Goal: Transaction & Acquisition: Purchase product/service

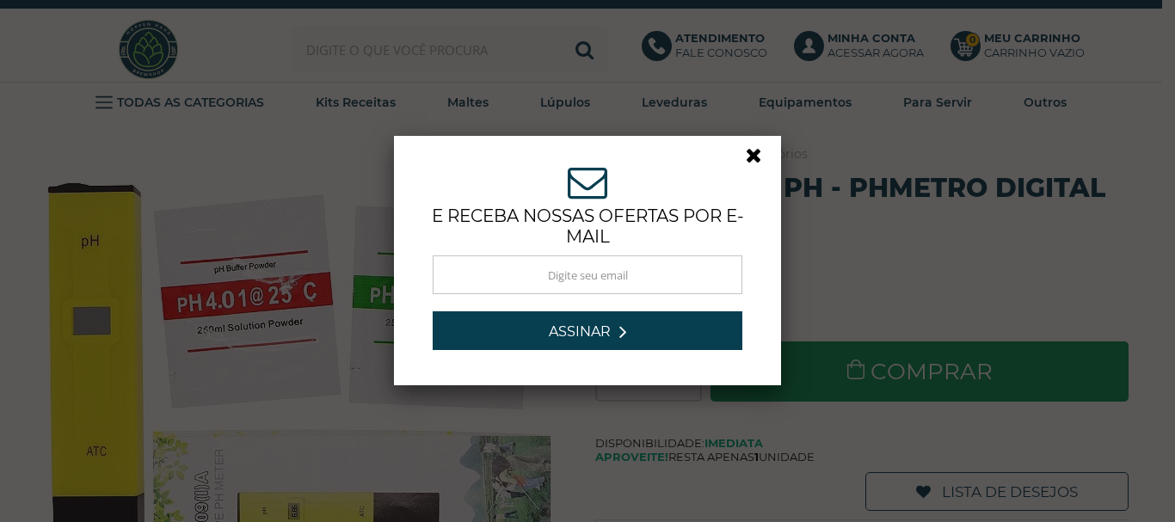
click at [751, 158] on link at bounding box center [761, 160] width 31 height 31
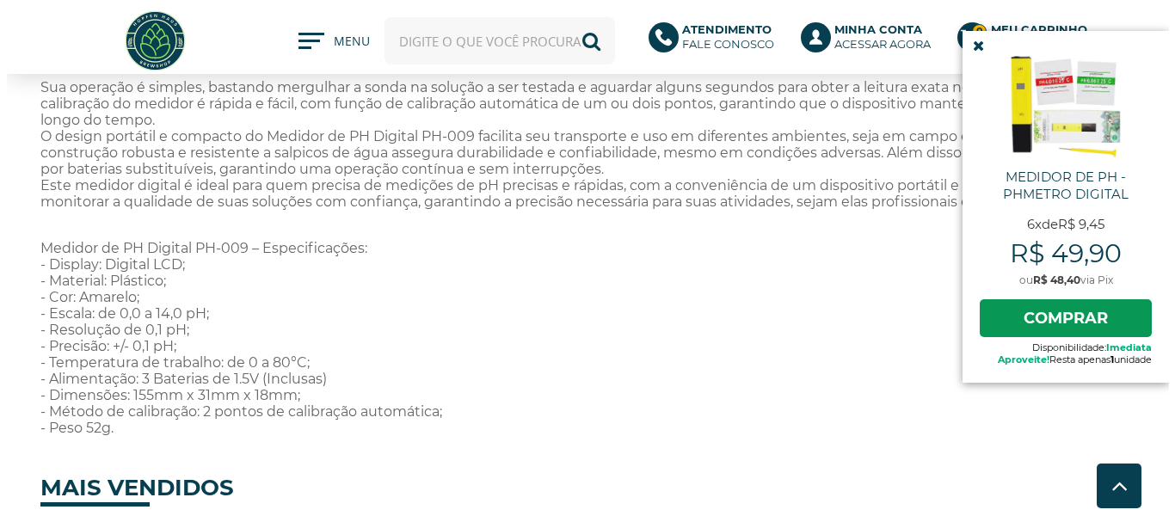
scroll to position [1118, 0]
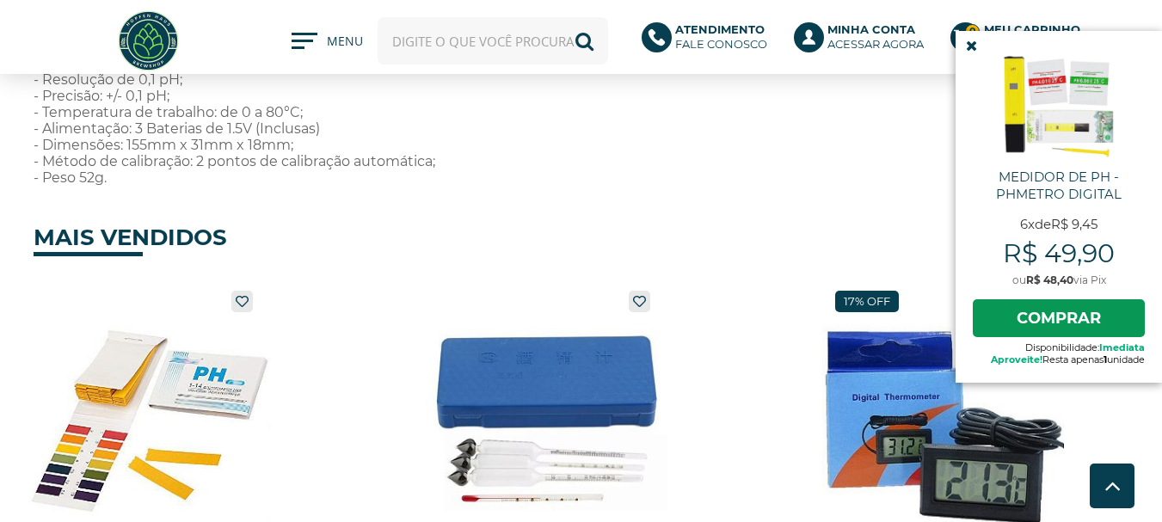
click at [1061, 113] on img at bounding box center [1059, 104] width 112 height 112
click at [1064, 313] on link "Comprar" at bounding box center [1059, 318] width 172 height 38
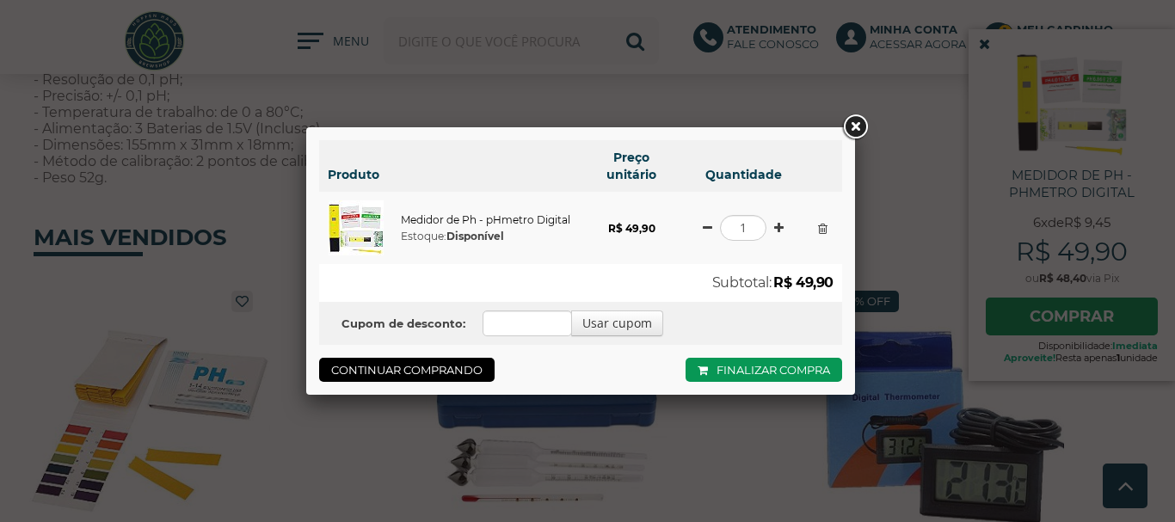
click at [456, 218] on link "Medidor de Ph - pHmetro Digital" at bounding box center [485, 218] width 169 height 13
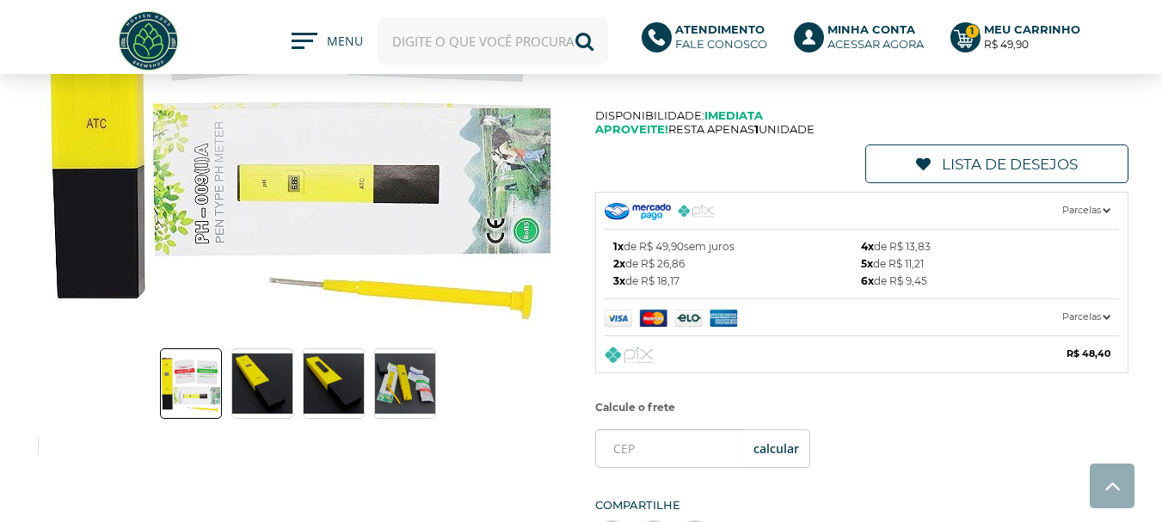
scroll to position [258, 0]
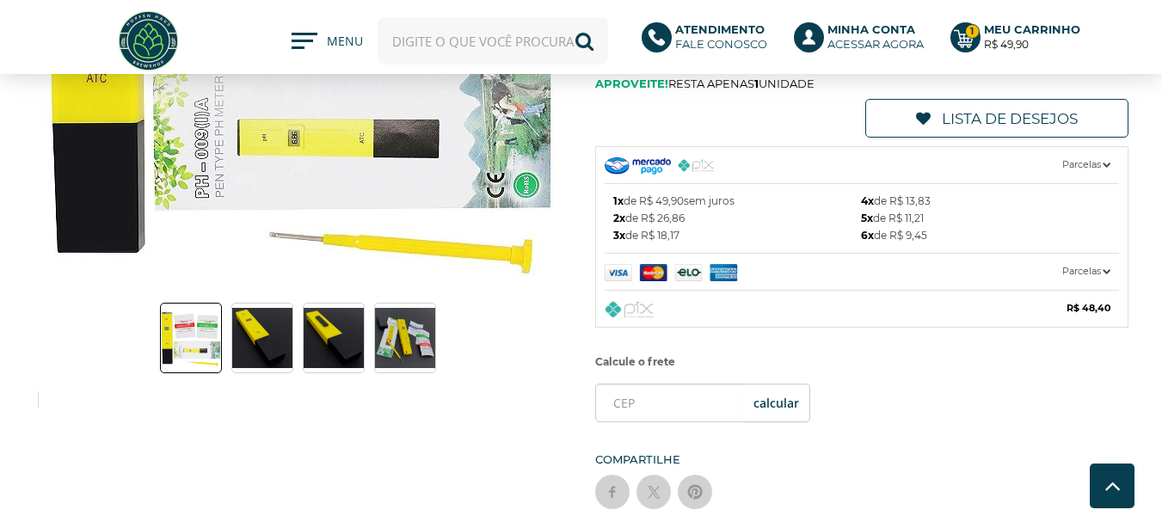
click at [421, 341] on img at bounding box center [405, 338] width 60 height 60
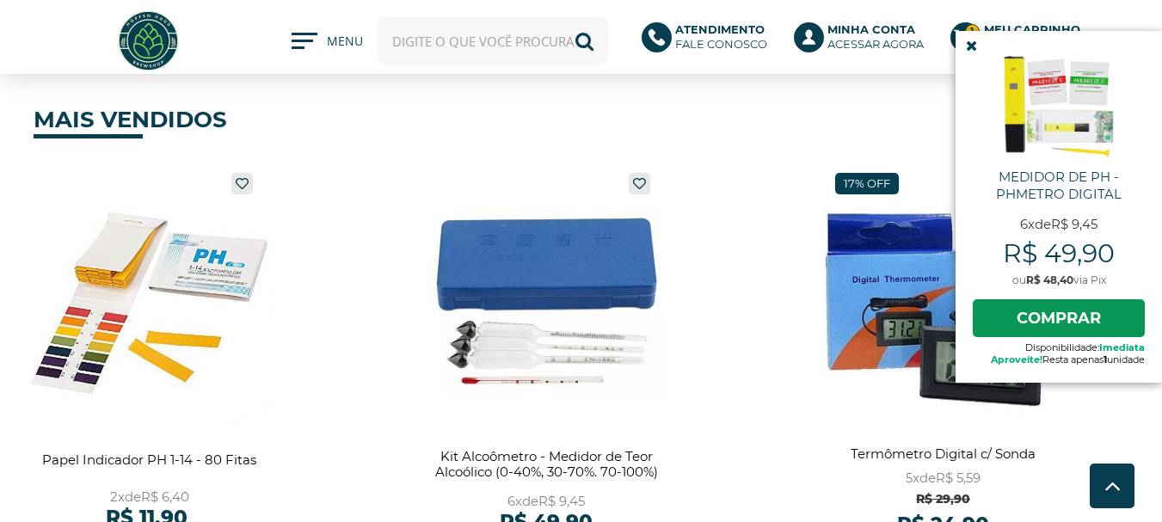
scroll to position [1290, 0]
